Goal: Find contact information: Find contact information

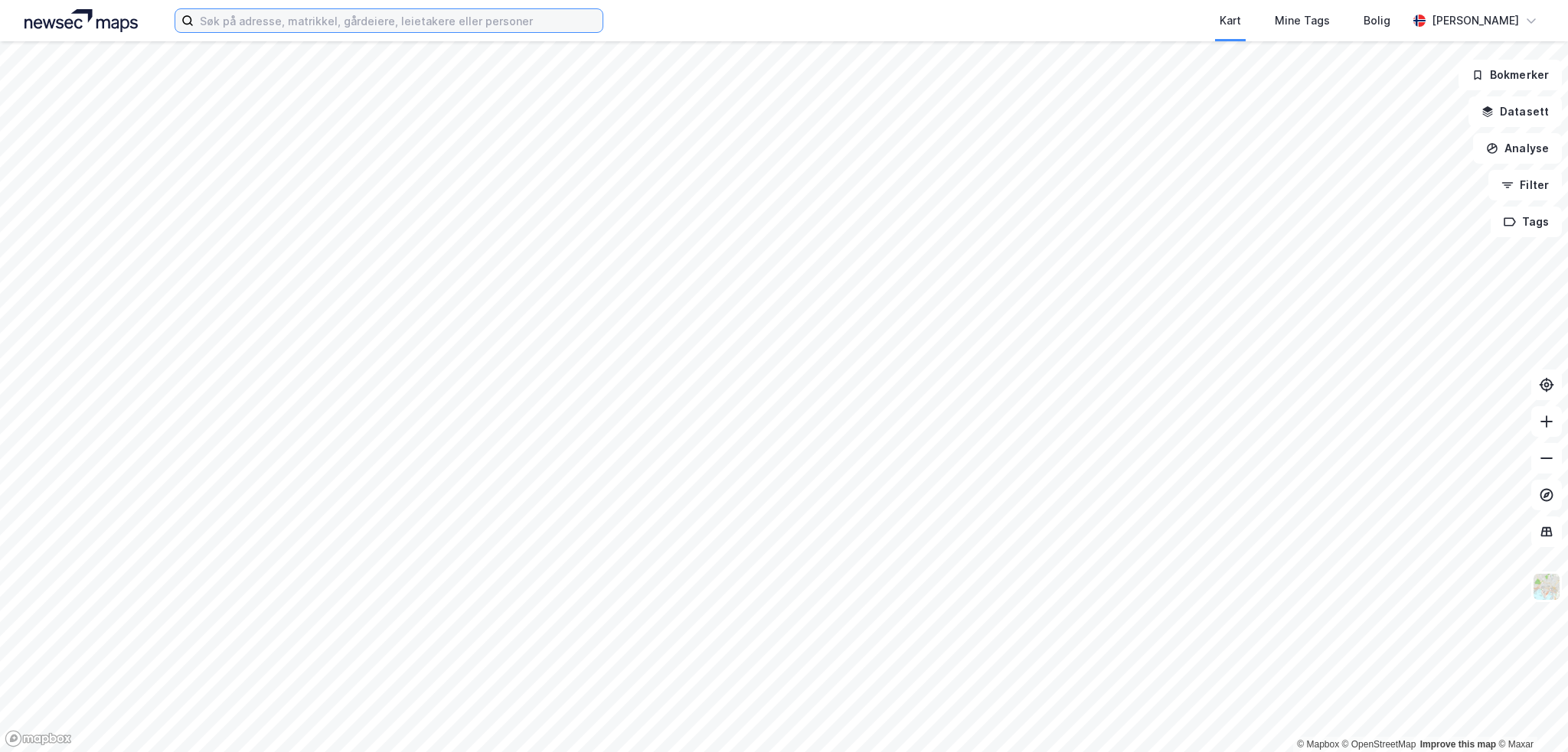
click at [325, 18] on input at bounding box center [398, 21] width 409 height 23
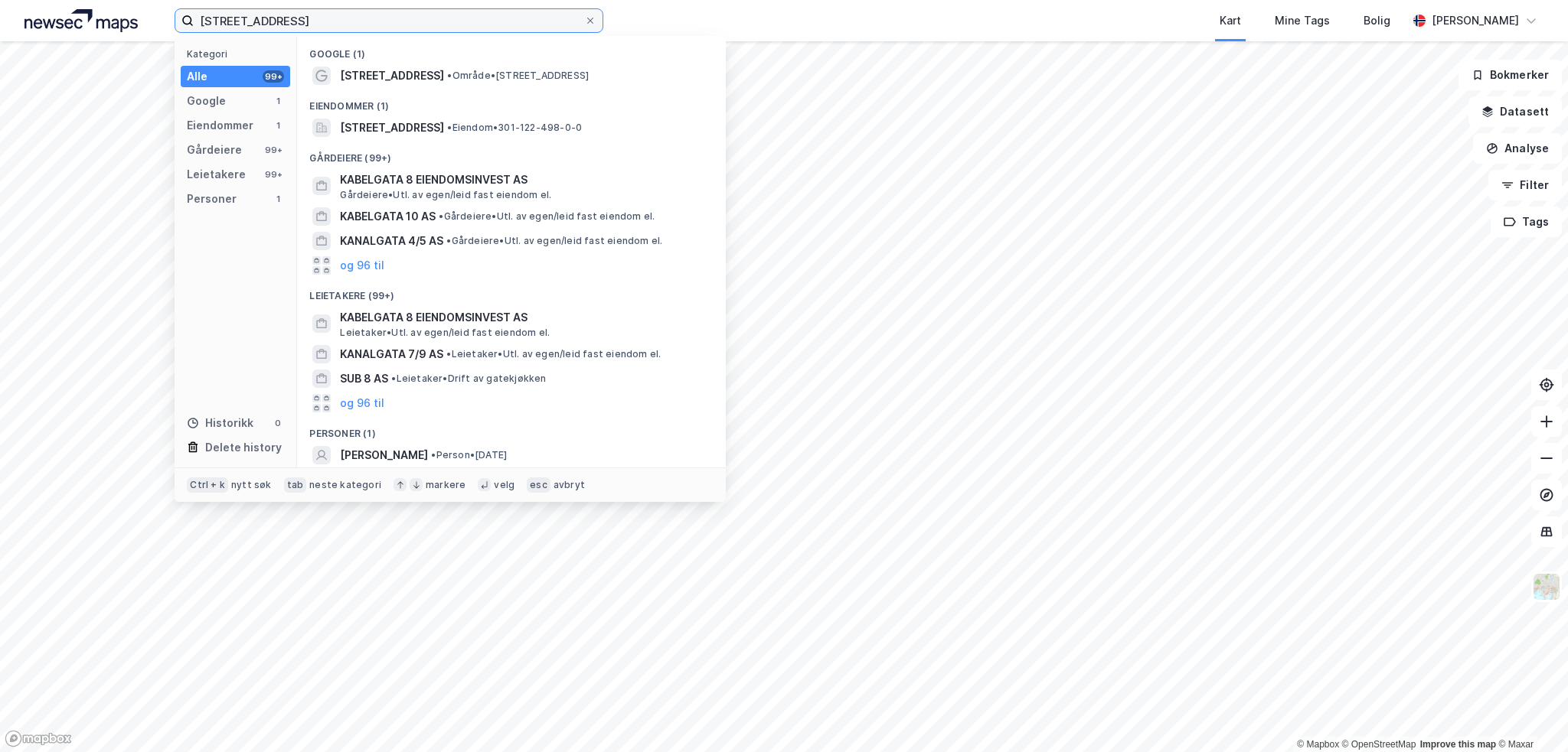
type input "[STREET_ADDRESS]"
click at [456, 70] on span "• Område • [STREET_ADDRESS]" at bounding box center [518, 76] width 142 height 12
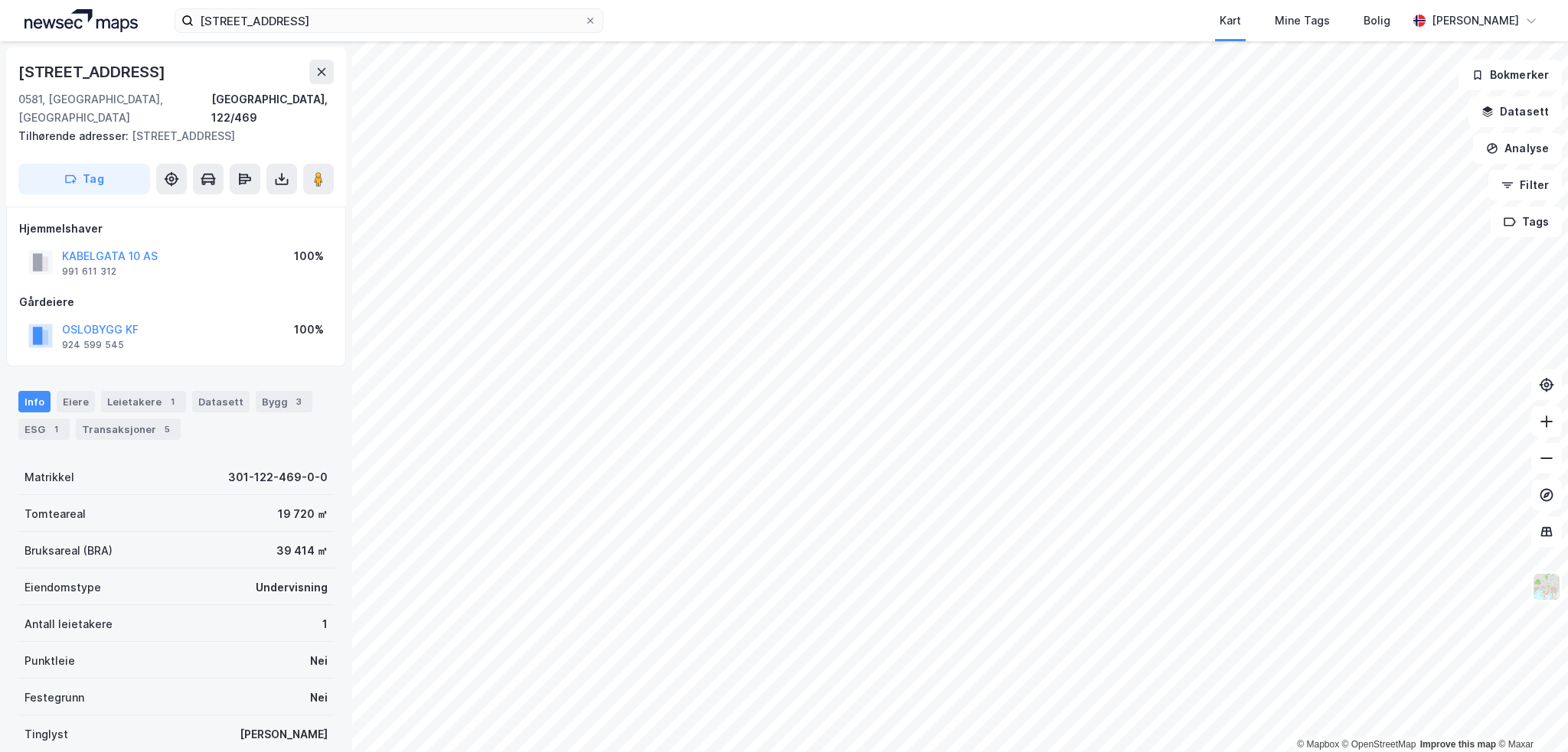
click at [0, 0] on button "KABELGATA 10 AS" at bounding box center [0, 0] width 0 height 0
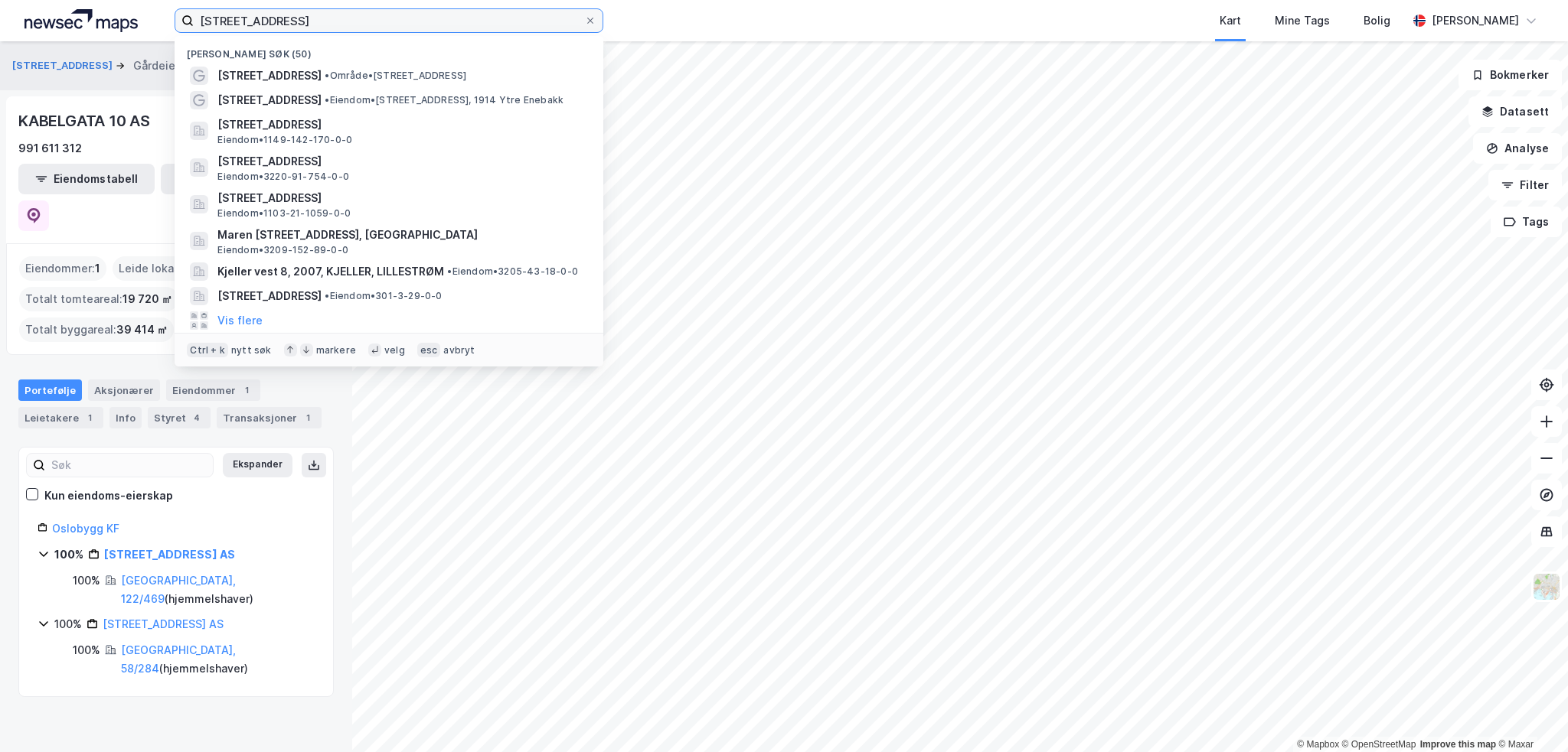
click at [289, 22] on input "[STREET_ADDRESS]" at bounding box center [388, 21] width 390 height 23
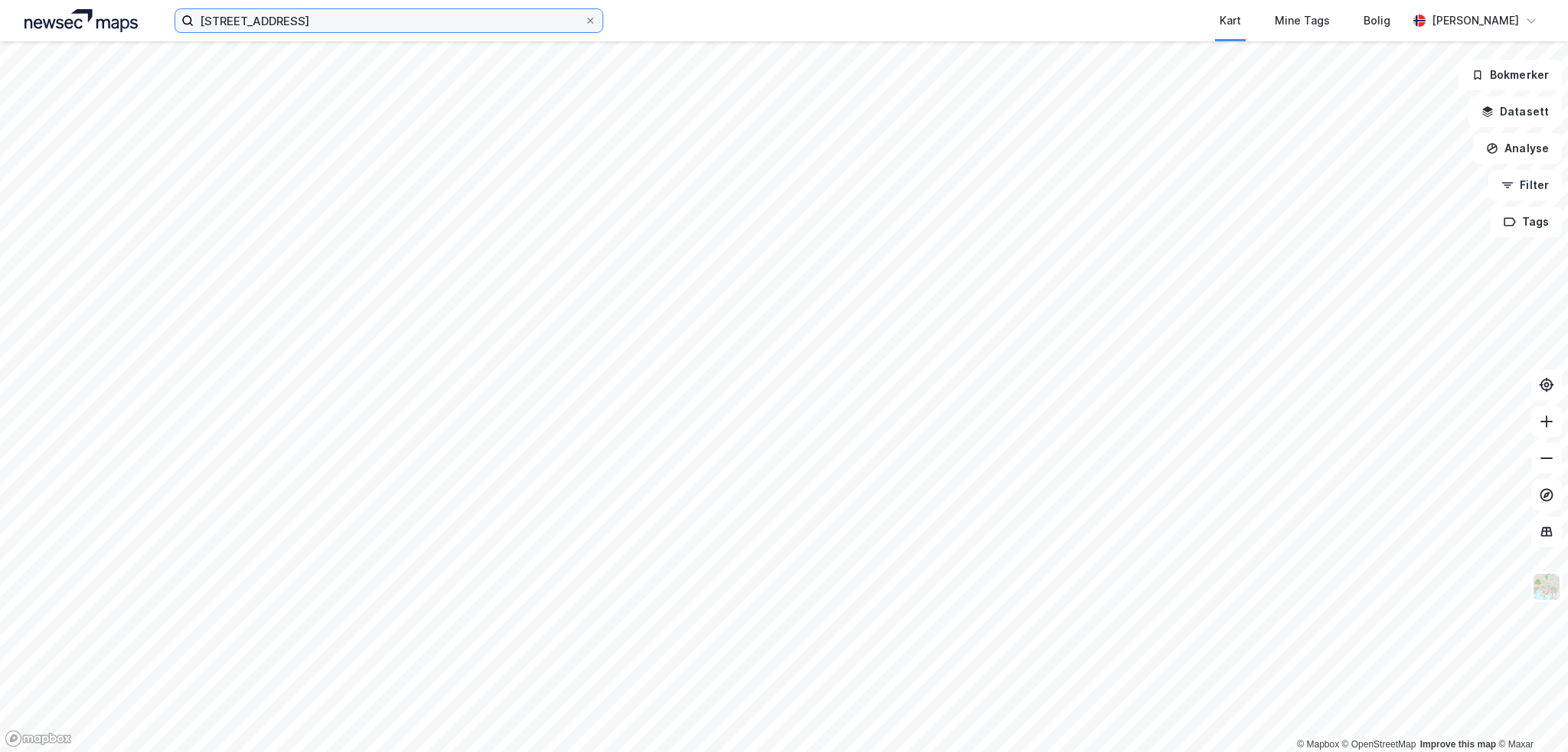
click at [353, 13] on input "[STREET_ADDRESS]" at bounding box center [388, 21] width 390 height 23
click at [288, 20] on input "[STREET_ADDRESS]" at bounding box center [388, 21] width 390 height 23
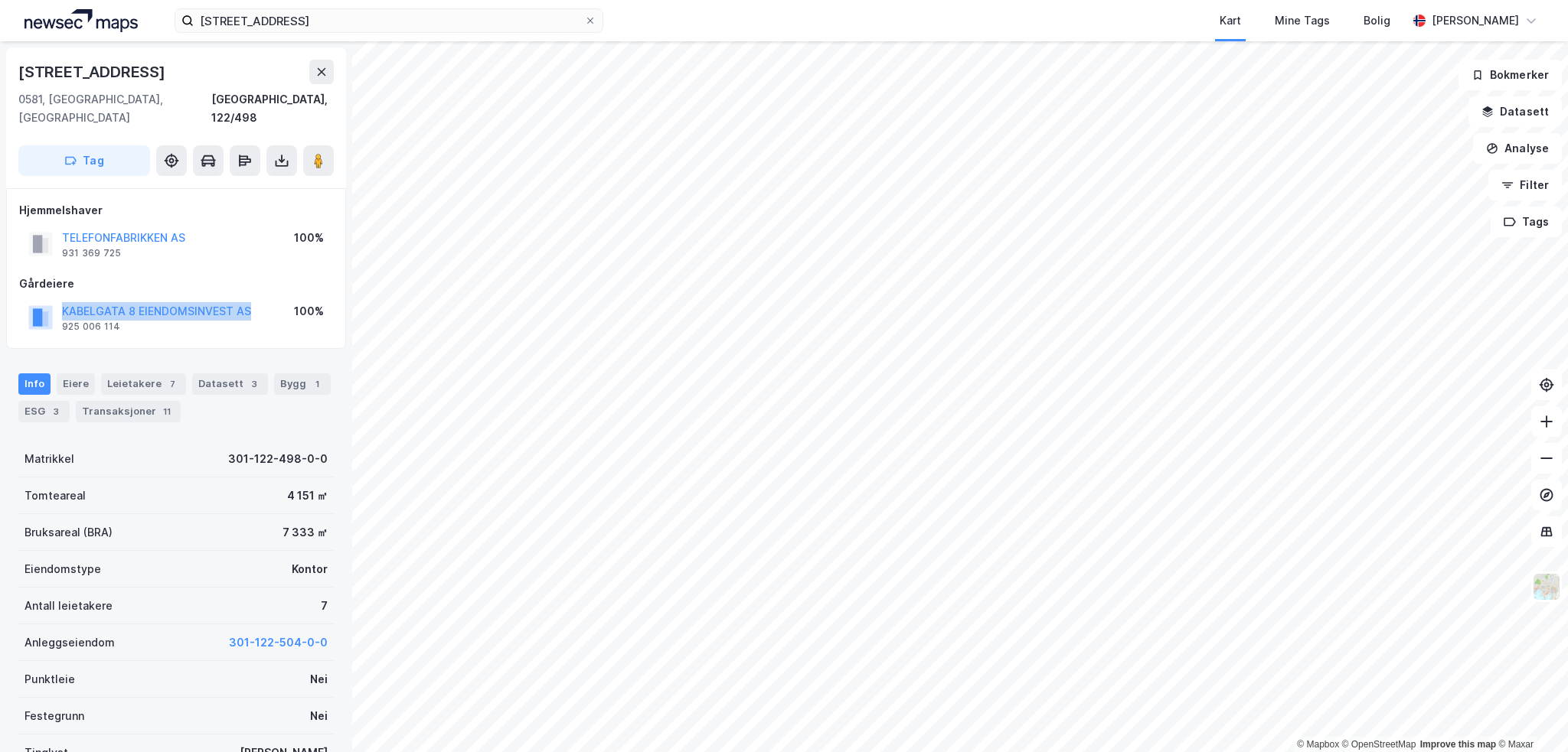
drag, startPoint x: 259, startPoint y: 290, endPoint x: 60, endPoint y: 296, distance: 199.1
click at [60, 299] on div "[STREET_ADDRESS] EIENDOMSINVEST AS 925 006 114 100%" at bounding box center [176, 317] width 314 height 37
copy button "KABELGATA 8 EIENDOMSINVEST AS"
click at [0, 0] on button "TELEFONFABRIKKEN AS" at bounding box center [0, 0] width 0 height 0
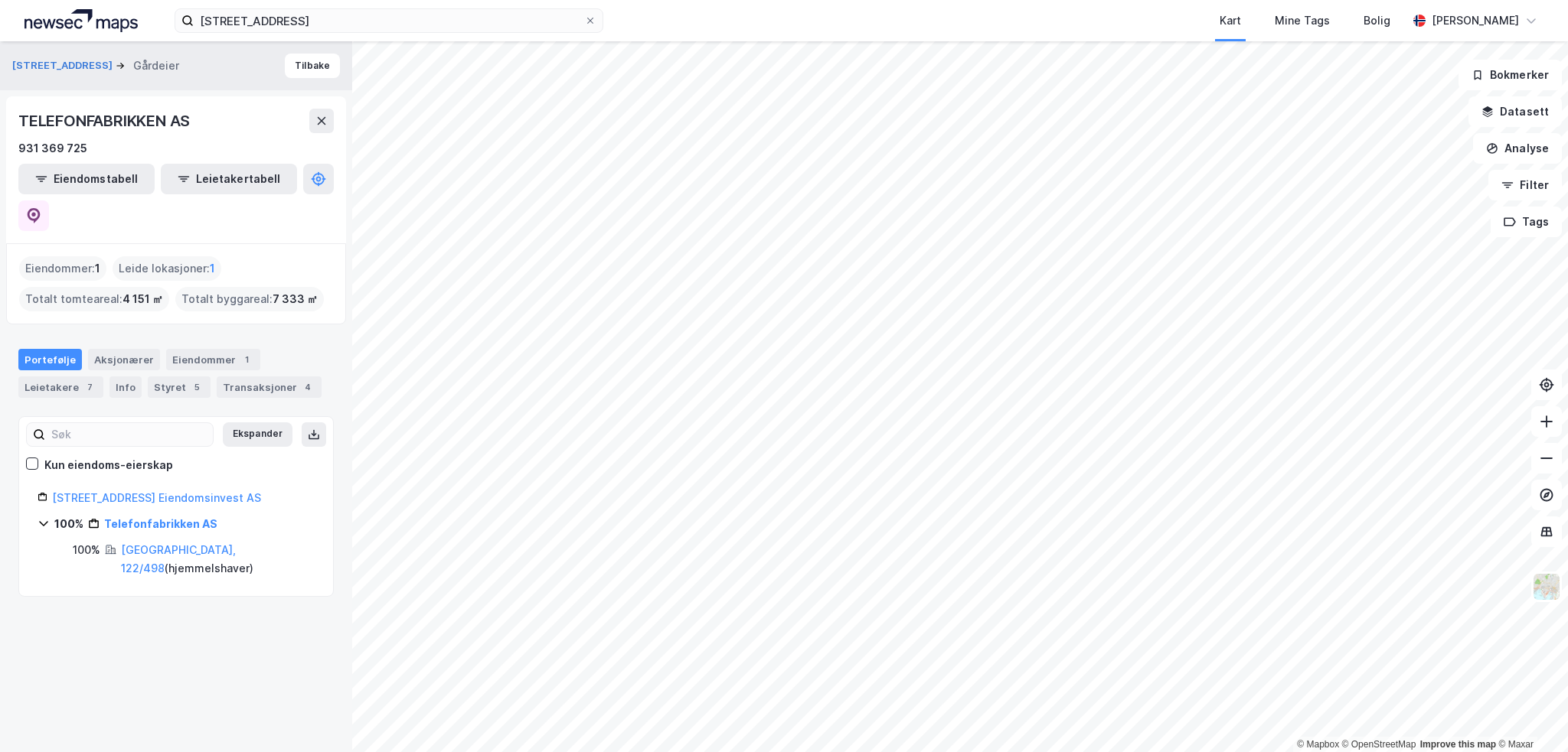
click at [59, 149] on div "931 369 725" at bounding box center [52, 147] width 69 height 18
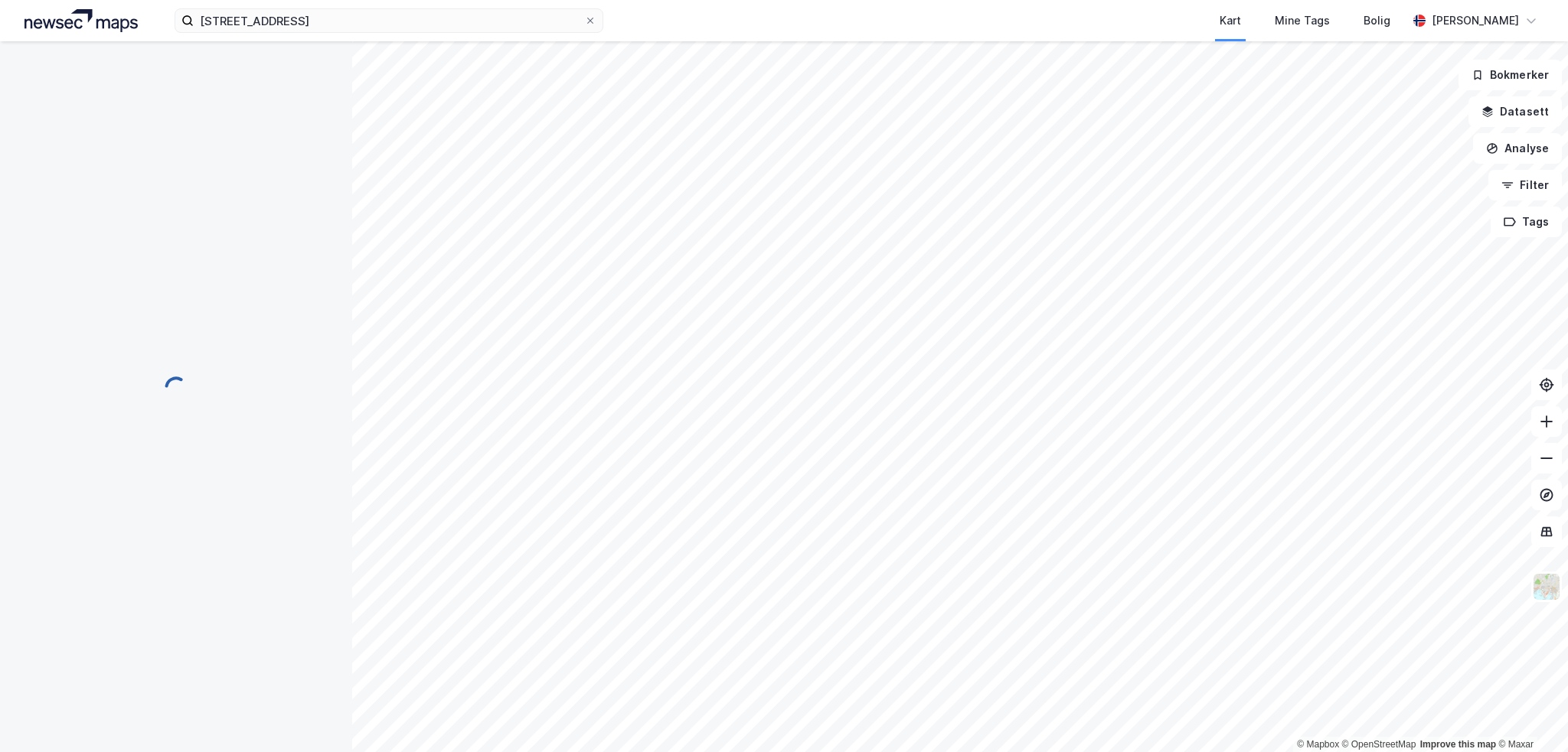
scroll to position [2, 0]
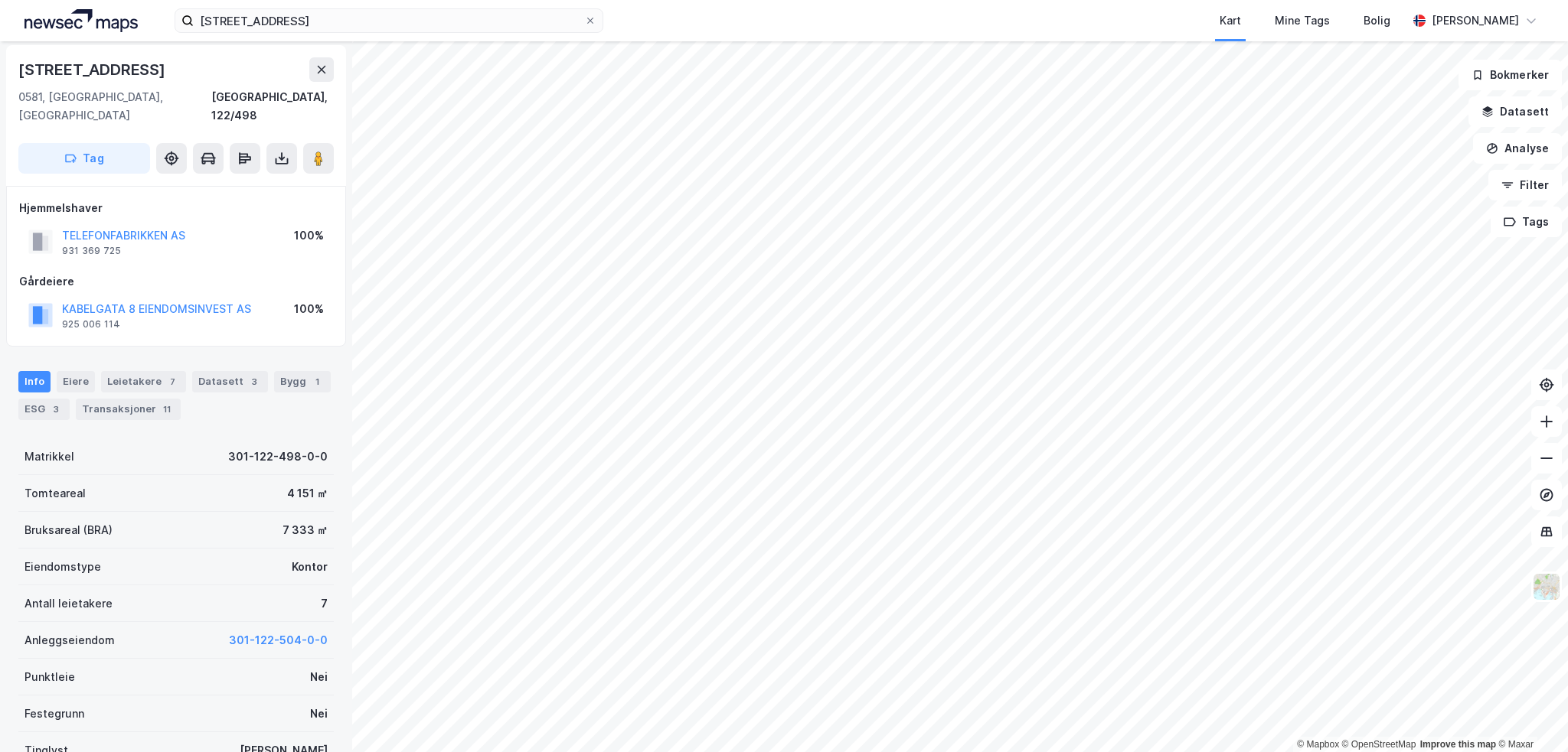
click at [0, 0] on button "KABELGATA 8 EIENDOMSINVEST AS" at bounding box center [0, 0] width 0 height 0
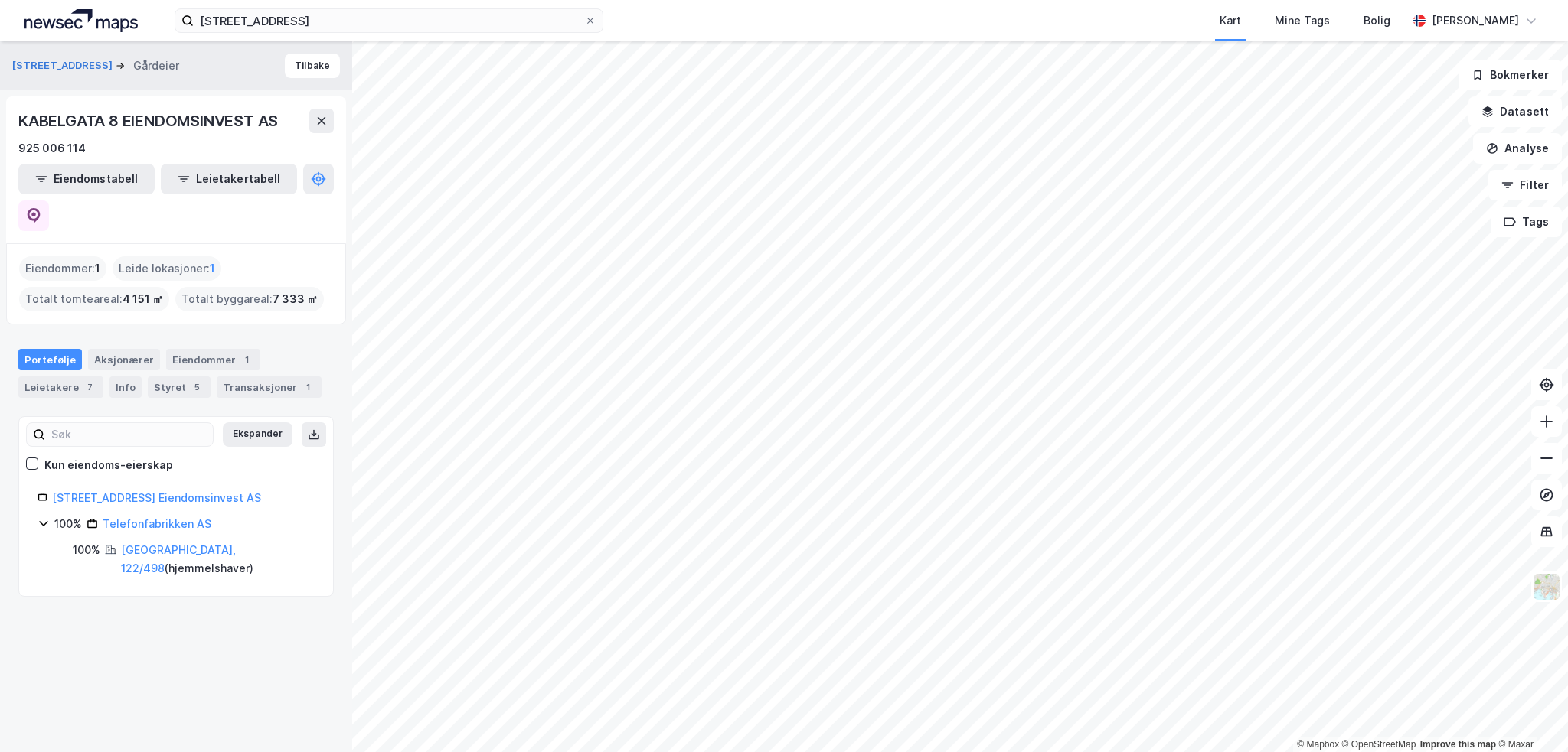
click at [67, 144] on div "925 006 114" at bounding box center [51, 147] width 67 height 18
click at [294, 74] on button "Tilbake" at bounding box center [312, 66] width 55 height 25
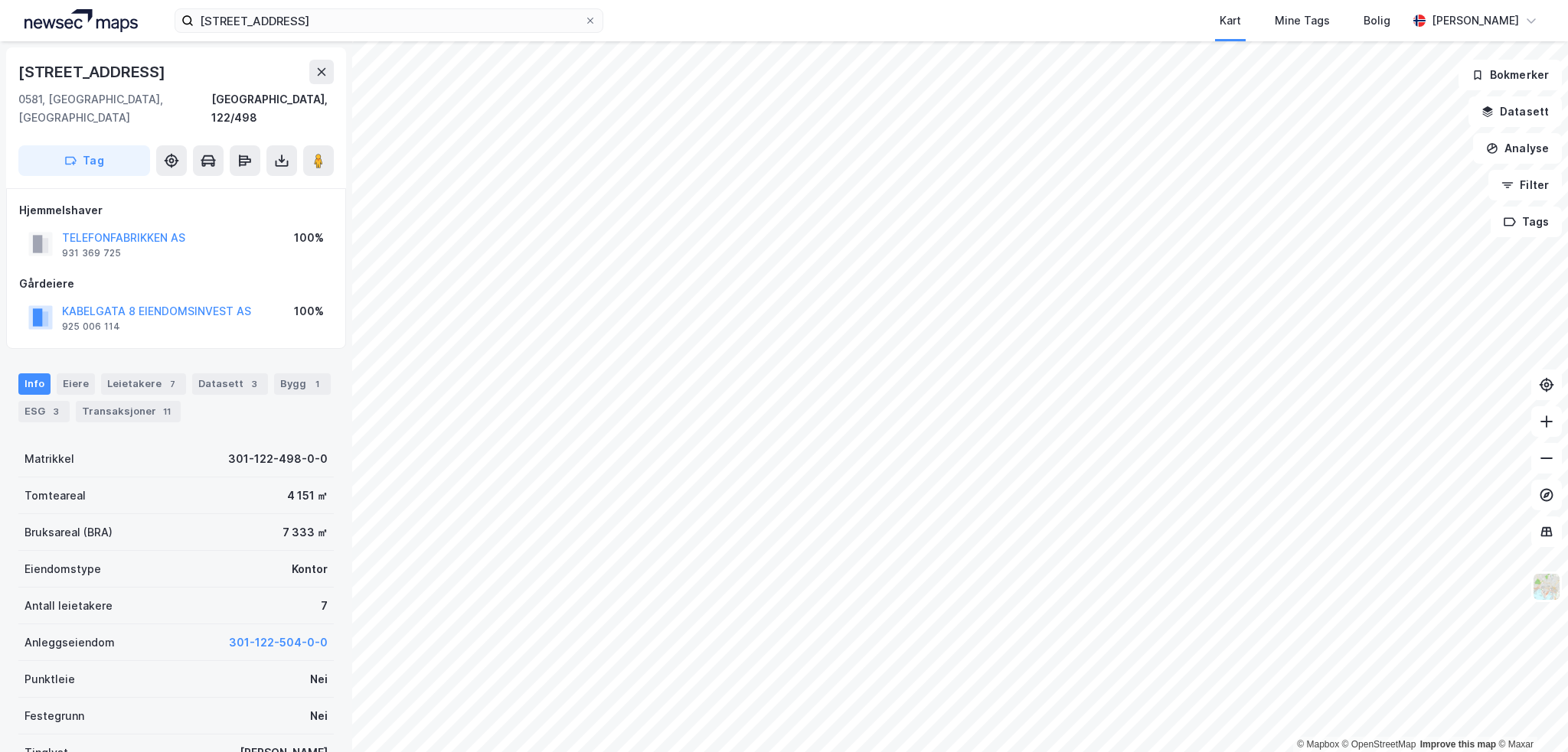
scroll to position [2, 0]
click at [309, 98] on div "[GEOGRAPHIC_DATA], 122/498" at bounding box center [273, 106] width 123 height 37
